Goal: Communication & Community: Answer question/provide support

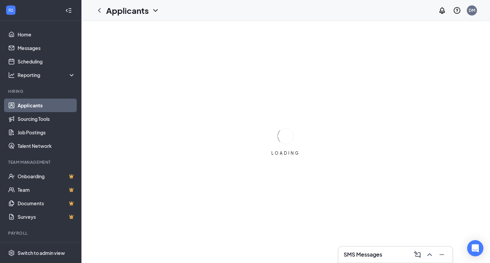
click at [370, 256] on h3 "SMS Messages" at bounding box center [363, 254] width 39 height 7
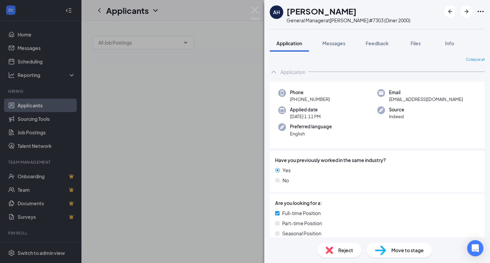
click at [210, 113] on div "AH [PERSON_NAME] General Manager at [PERSON_NAME] #7303 (Diner 2000) Applicatio…" at bounding box center [245, 131] width 490 height 263
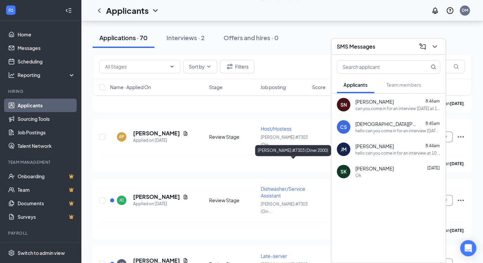
scroll to position [1606, 0]
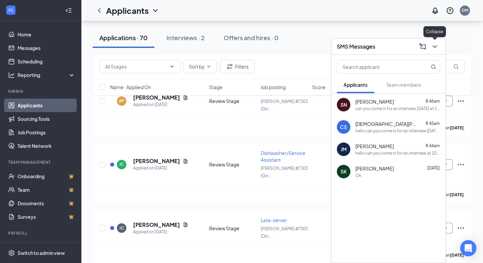
click at [435, 46] on icon "ChevronDown" at bounding box center [435, 47] width 8 height 8
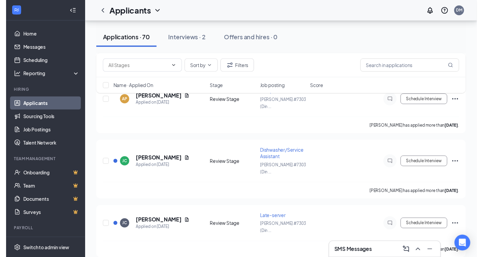
scroll to position [1642, 0]
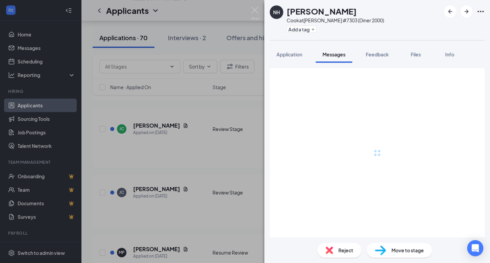
click at [400, 190] on div at bounding box center [377, 152] width 215 height 169
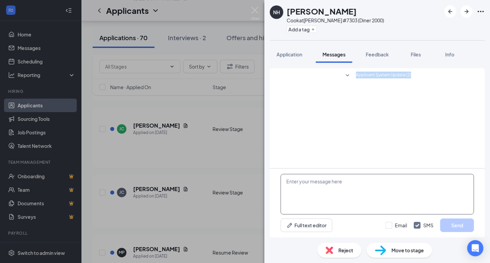
click at [320, 182] on textarea at bounding box center [377, 194] width 193 height 41
click at [320, 183] on textarea at bounding box center [377, 194] width 193 height 41
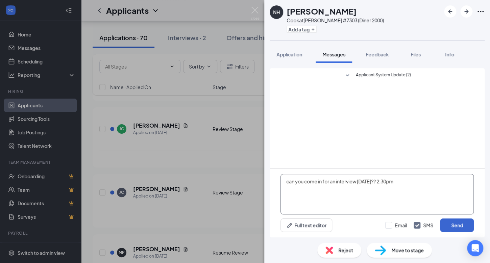
type textarea "can you come in for an interview [DATE]?? 2:30pm"
click at [453, 228] on button "Send" at bounding box center [457, 226] width 34 height 14
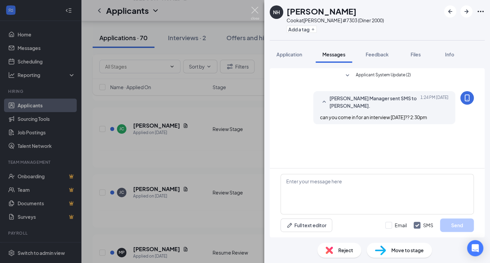
click at [255, 11] on img at bounding box center [255, 13] width 8 height 13
